Goal: Task Accomplishment & Management: Manage account settings

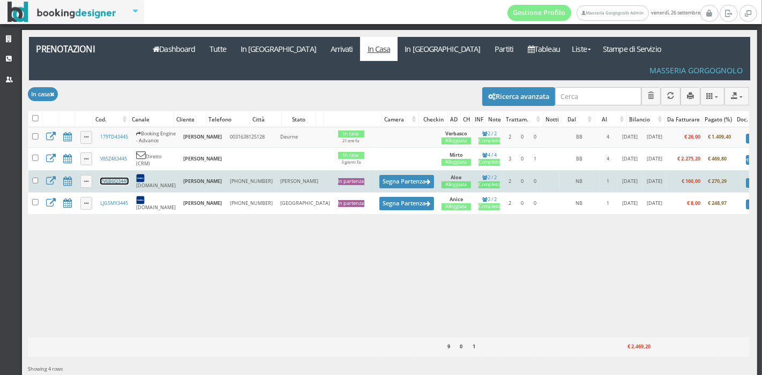
click at [117, 178] on link "7V6B6Q3445" at bounding box center [114, 181] width 28 height 7
click at [379, 175] on button "Segna Partenza" at bounding box center [406, 181] width 55 height 13
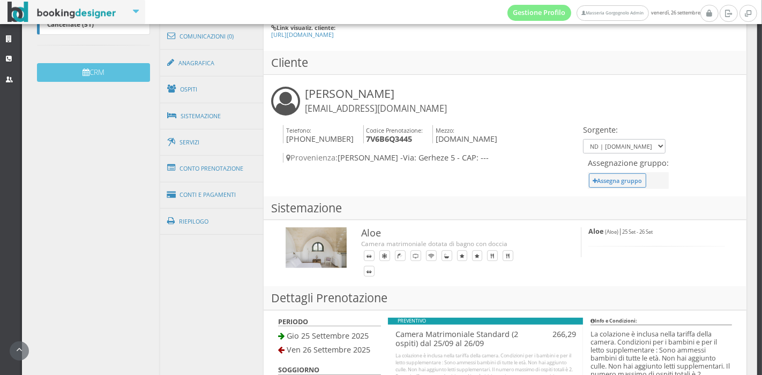
scroll to position [343, 0]
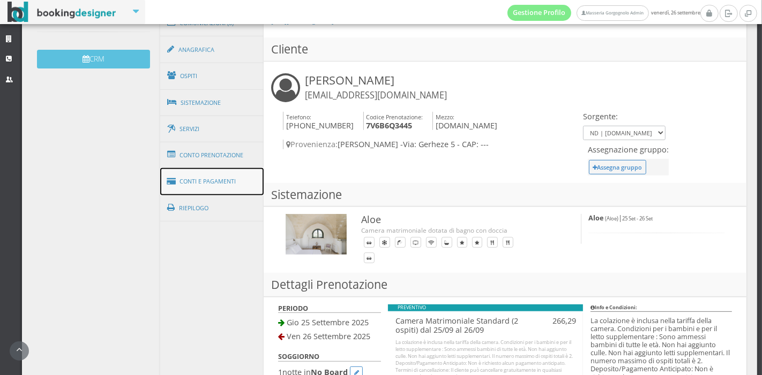
click at [202, 182] on link "Conti e Pagamenti" at bounding box center [212, 181] width 104 height 27
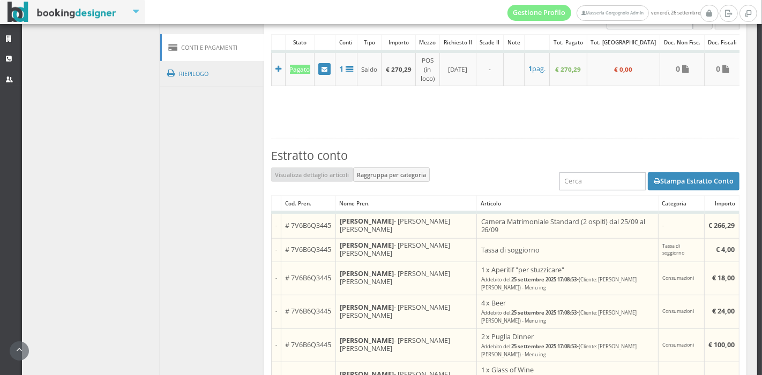
scroll to position [494, 0]
click at [664, 172] on button "Stampa Estratto Conto" at bounding box center [694, 180] width 92 height 18
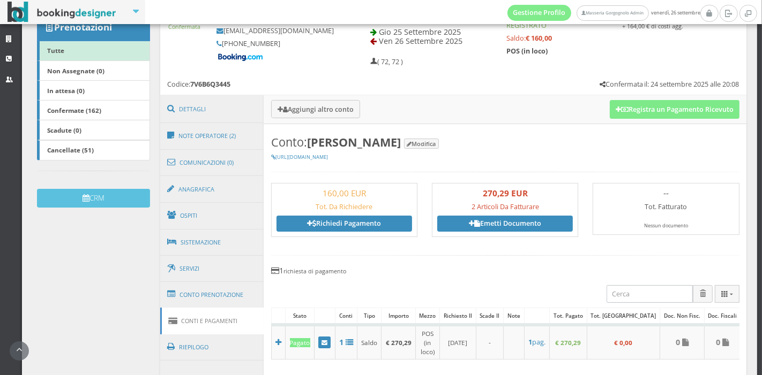
scroll to position [184, 0]
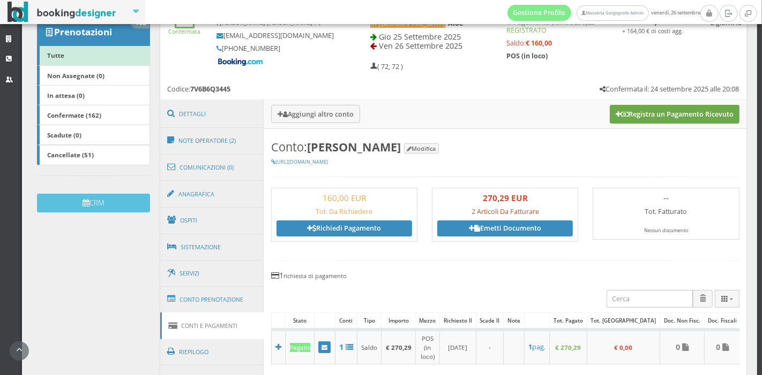
click at [615, 118] on icon at bounding box center [617, 114] width 5 height 7
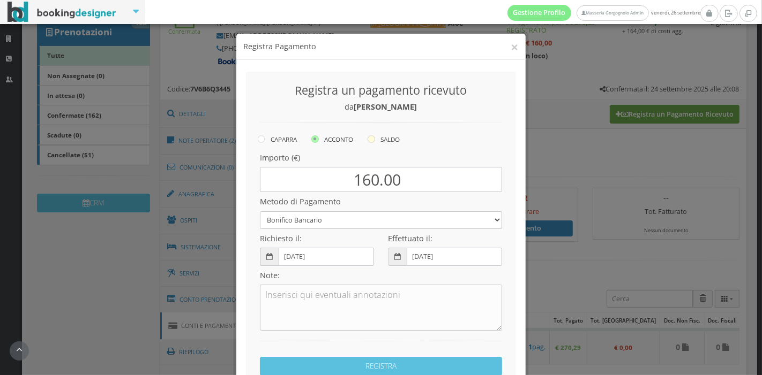
click at [375, 141] on label "SALDO" at bounding box center [383, 139] width 32 height 13
radio input "true"
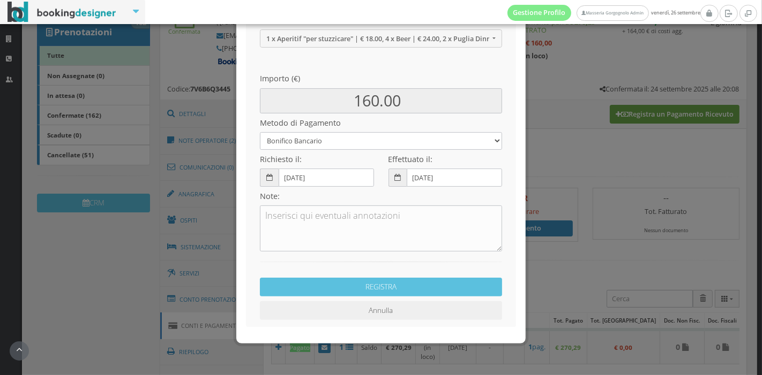
scroll to position [154, 0]
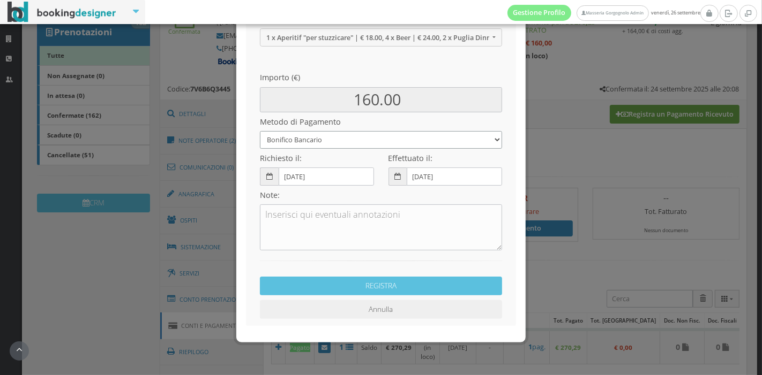
click at [361, 139] on select "Bonifico Bancario Carta di Credito Pay By Link Contanti Assegno Bancario Assegn…" at bounding box center [381, 140] width 242 height 18
select select
click at [260, 131] on select "Bonifico Bancario Carta di Credito Pay By Link Contanti Assegno Bancario Assegn…" at bounding box center [381, 140] width 242 height 18
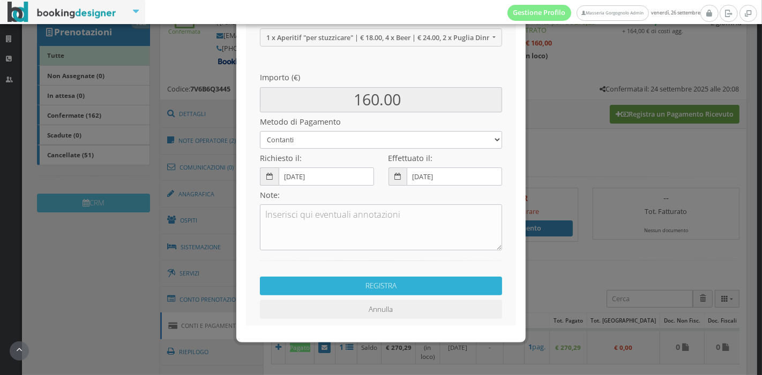
click at [344, 290] on button "REGISTRA" at bounding box center [381, 286] width 242 height 19
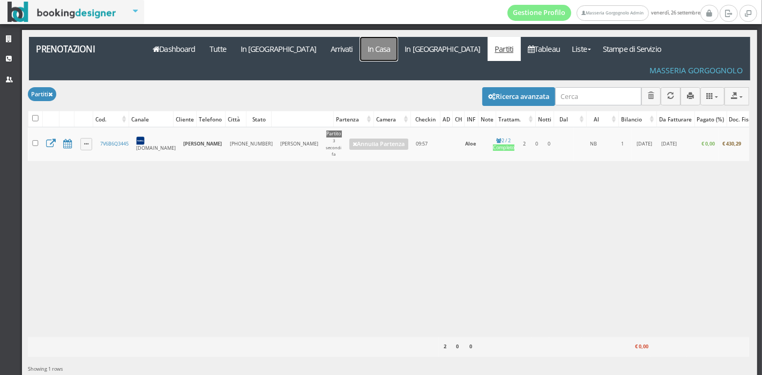
click at [360, 49] on link "In Casa" at bounding box center [378, 49] width 37 height 24
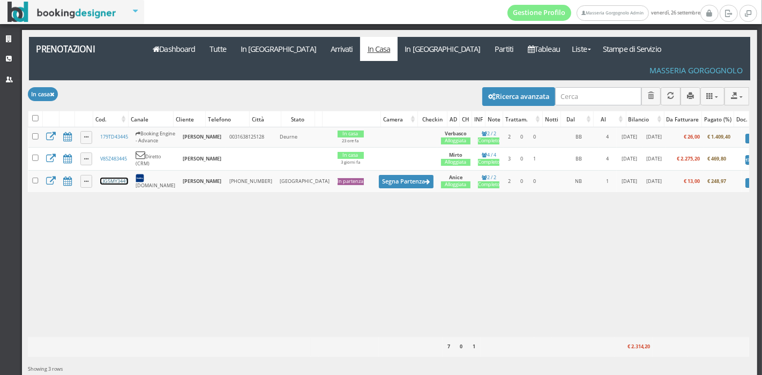
click at [121, 178] on link "LJG5MY3445" at bounding box center [114, 181] width 28 height 7
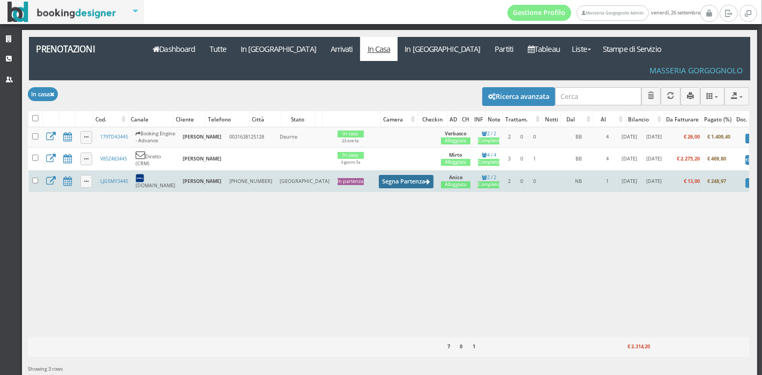
click at [379, 175] on button "Segna Partenza" at bounding box center [406, 181] width 55 height 13
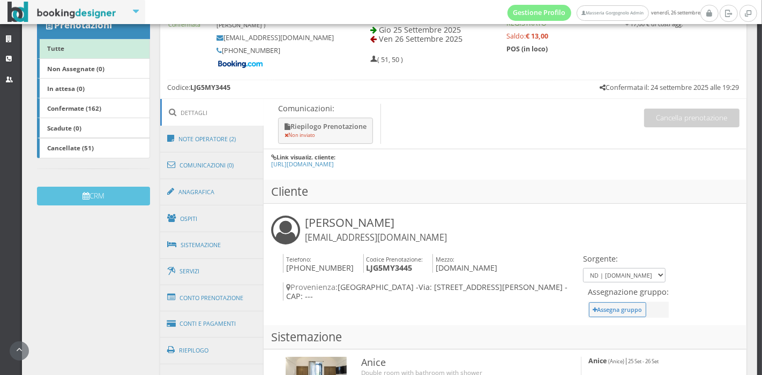
scroll to position [192, 0]
click at [226, 321] on link "Conti e Pagamenti" at bounding box center [212, 323] width 104 height 27
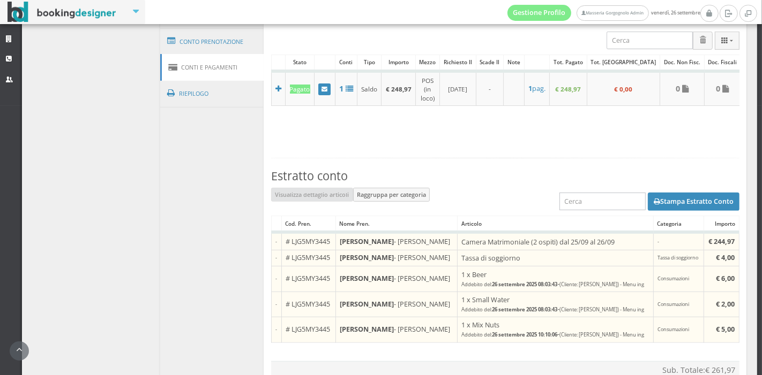
scroll to position [478, 0]
click at [673, 192] on button "Stampa Estratto Conto" at bounding box center [694, 201] width 92 height 18
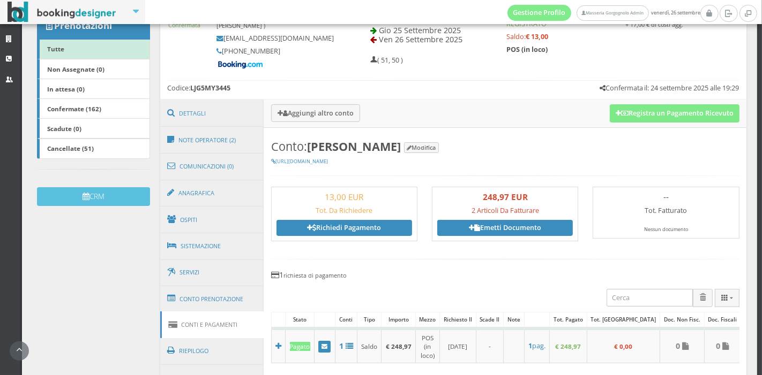
scroll to position [190, 0]
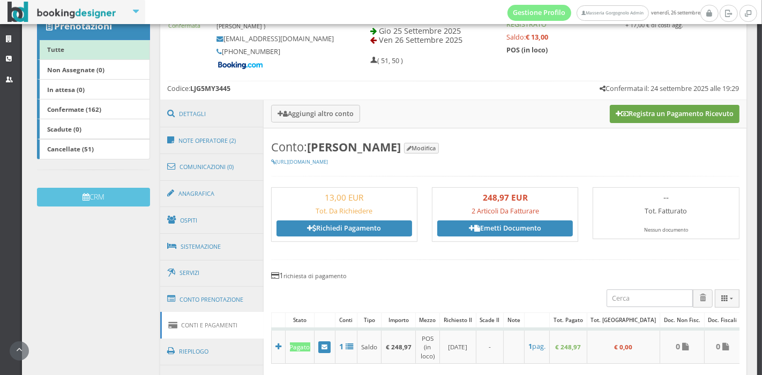
click at [624, 108] on button "Registra un Pagamento Ricevuto" at bounding box center [675, 114] width 130 height 18
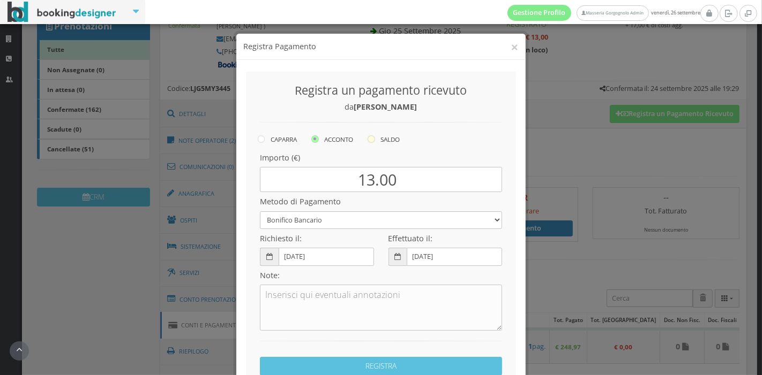
click at [372, 140] on icon at bounding box center [370, 139] width 7 height 7
radio input "true"
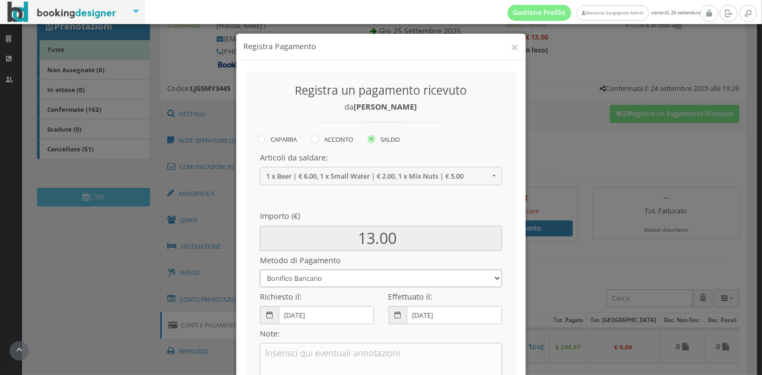
click at [348, 285] on select "Bonifico Bancario Carta di Credito Pay By Link Contanti Assegno Bancario Assegn…" at bounding box center [381, 279] width 242 height 18
select select
click at [260, 270] on select "Bonifico Bancario Carta di Credito Pay By Link Contanti Assegno Bancario Assegn…" at bounding box center [381, 279] width 242 height 18
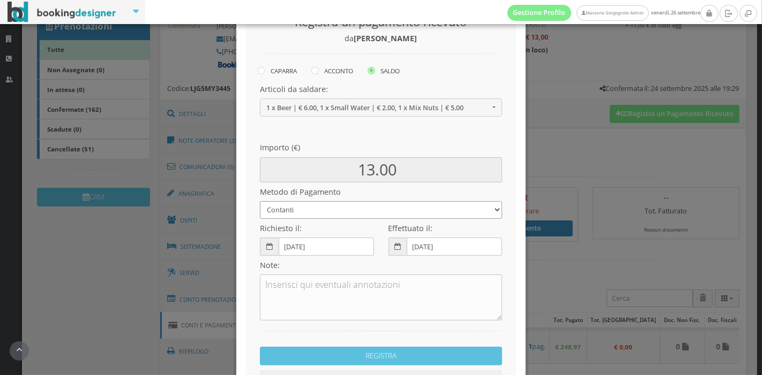
scroll to position [77, 0]
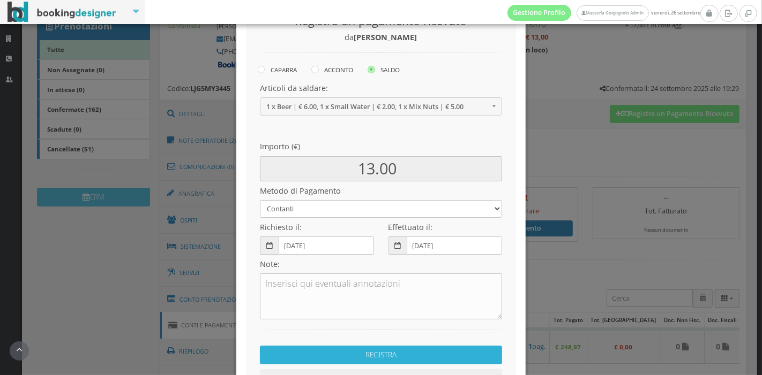
click at [332, 352] on button "REGISTRA" at bounding box center [381, 355] width 242 height 19
